Goal: Navigation & Orientation: Find specific page/section

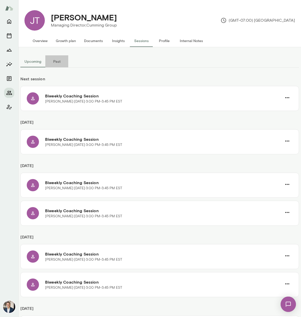
click at [55, 62] on button "Past" at bounding box center [56, 61] width 23 height 12
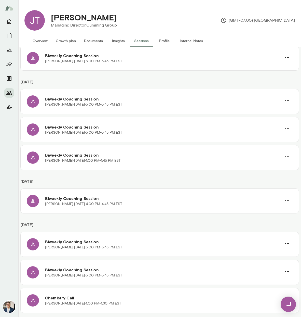
scroll to position [122, 0]
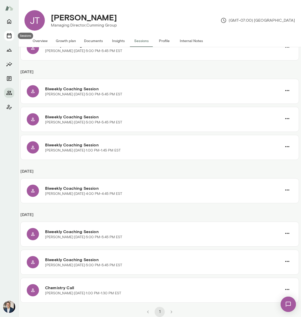
click at [8, 34] on icon "Sessions" at bounding box center [9, 36] width 6 height 6
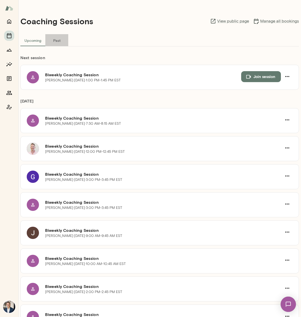
click at [57, 42] on button "Past" at bounding box center [56, 40] width 23 height 12
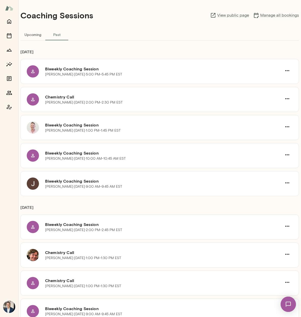
scroll to position [6, 0]
click at [31, 35] on button "Upcoming" at bounding box center [32, 34] width 25 height 12
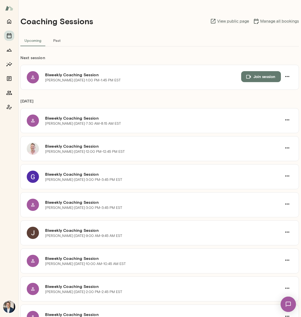
click at [63, 41] on button "Past" at bounding box center [56, 40] width 23 height 12
